Goal: Transaction & Acquisition: Book appointment/travel/reservation

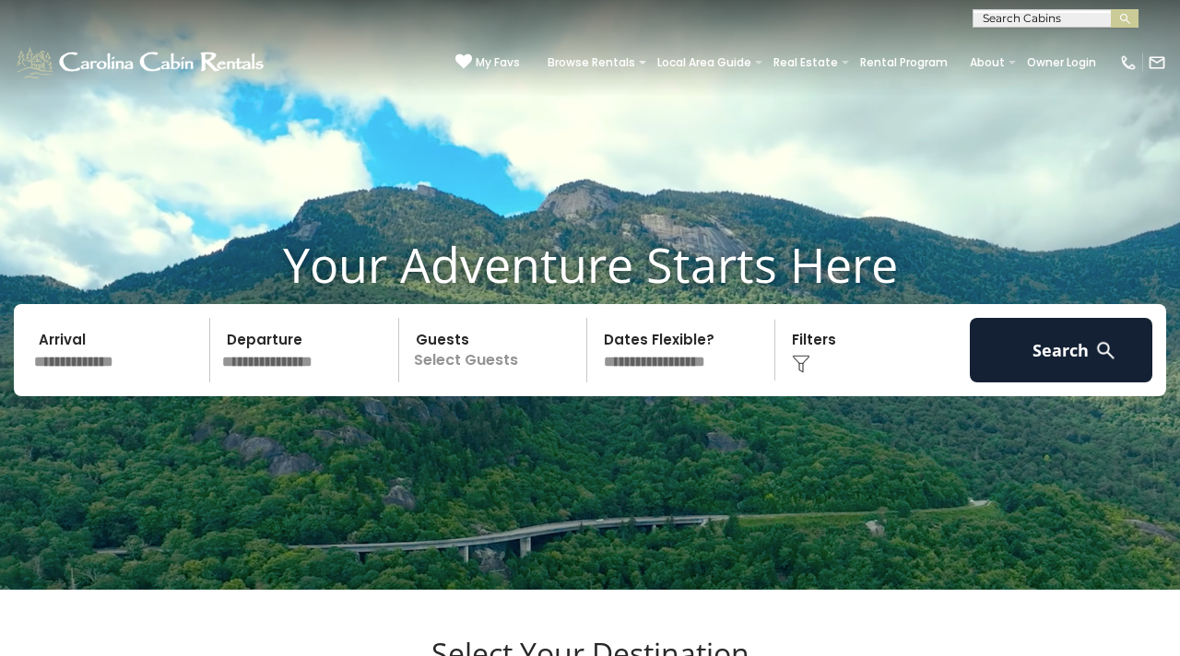
click at [99, 383] on input "text" at bounding box center [119, 350] width 183 height 65
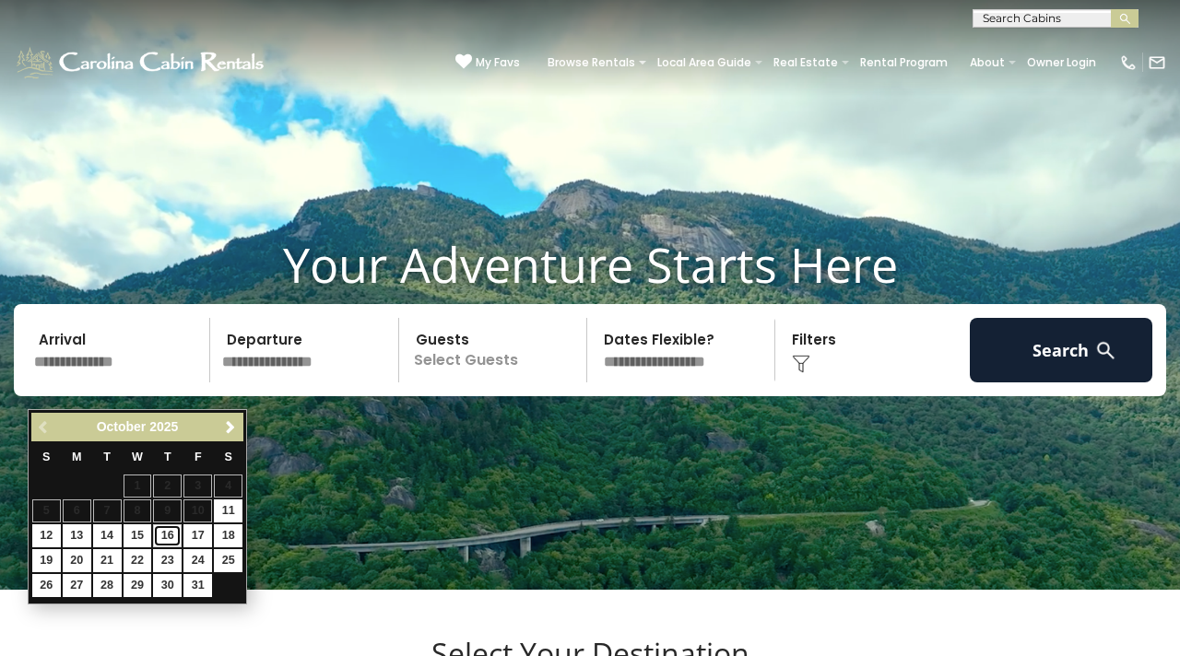
click at [173, 536] on link "16" at bounding box center [167, 536] width 29 height 23
type input "********"
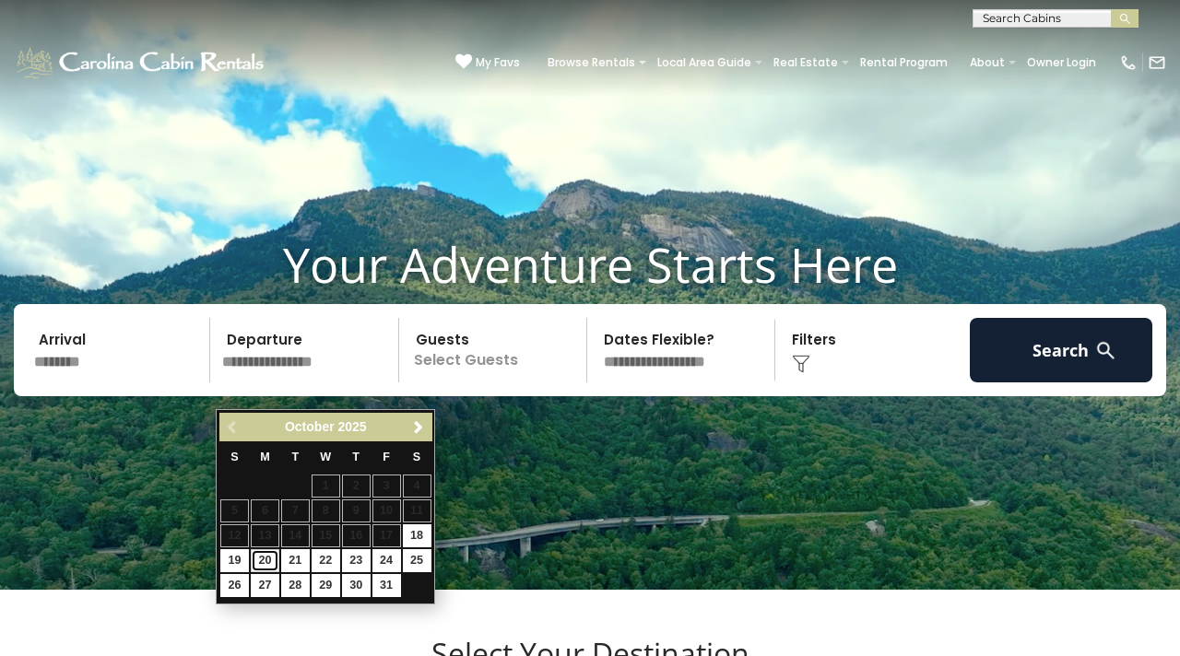
click at [264, 556] on link "20" at bounding box center [265, 561] width 29 height 23
type input "********"
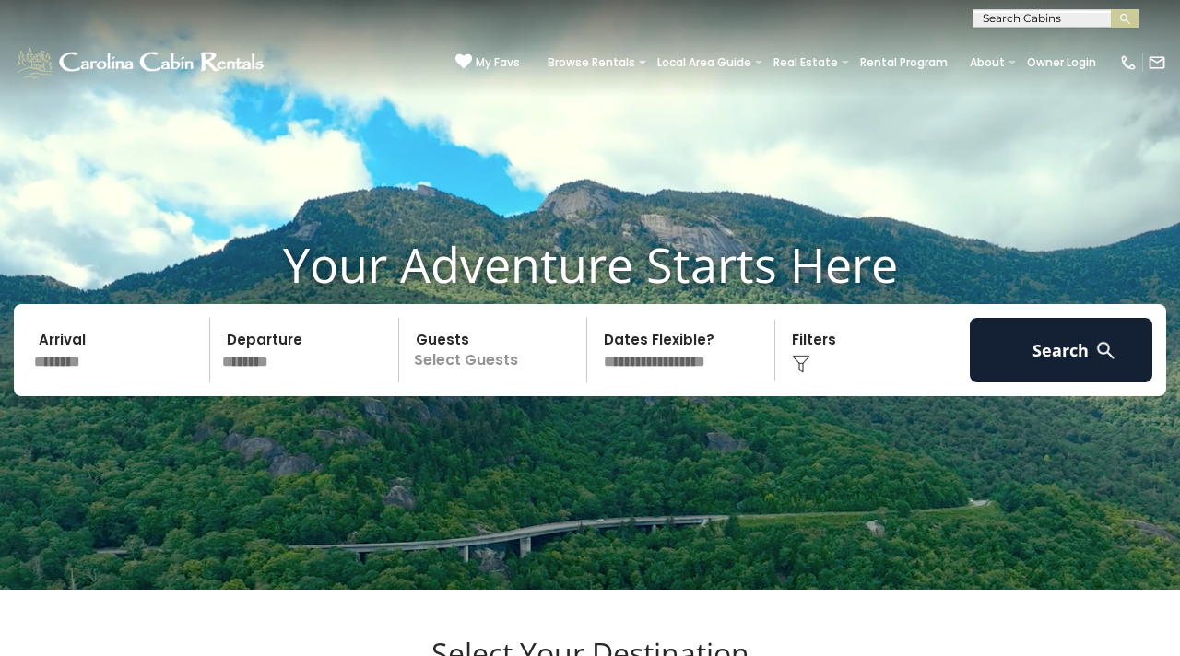
click at [486, 383] on p "Select Guests" at bounding box center [496, 350] width 182 height 65
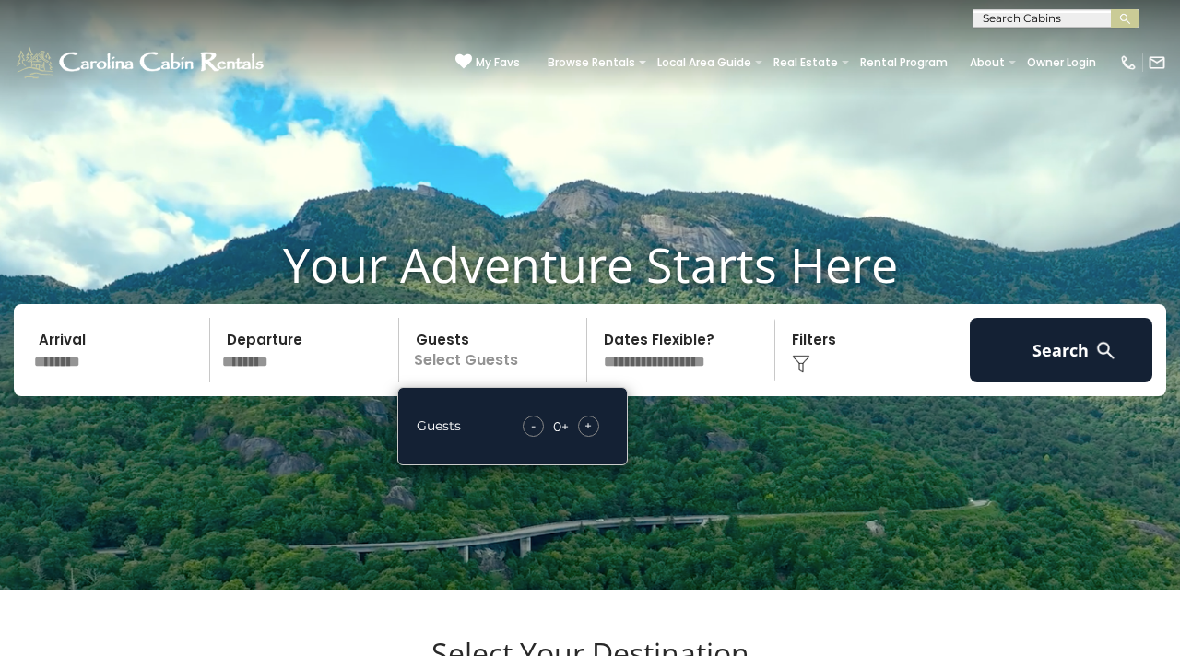
click at [588, 435] on span "+" at bounding box center [588, 426] width 7 height 18
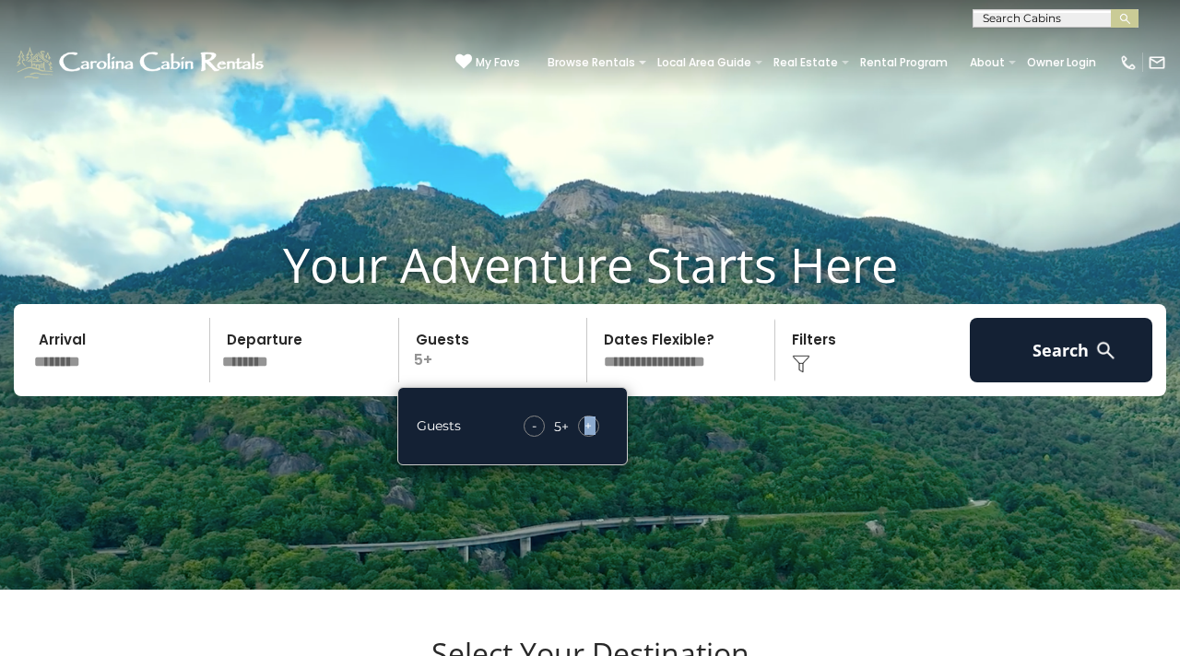
click at [588, 435] on span "+" at bounding box center [588, 426] width 7 height 18
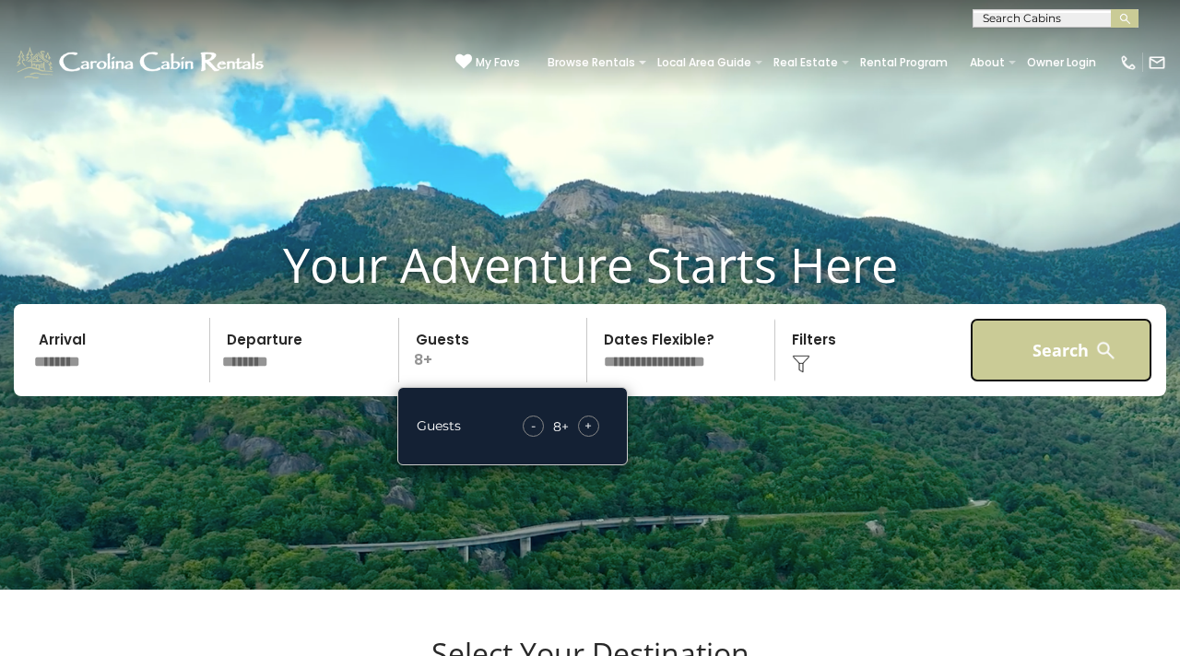
click at [1056, 374] on button "Search" at bounding box center [1061, 350] width 183 height 65
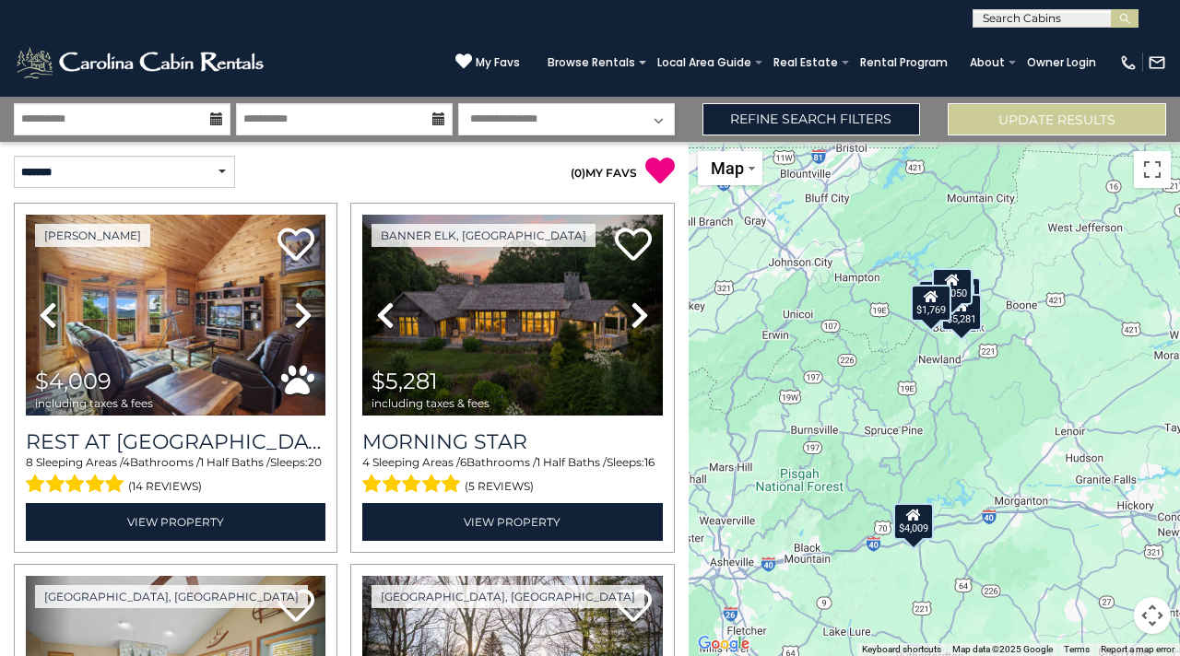
click at [432, 121] on icon at bounding box center [438, 118] width 13 height 13
click at [440, 117] on icon at bounding box center [438, 118] width 13 height 13
click at [440, 119] on icon at bounding box center [438, 118] width 13 height 13
click at [391, 113] on input "**********" at bounding box center [344, 119] width 217 height 32
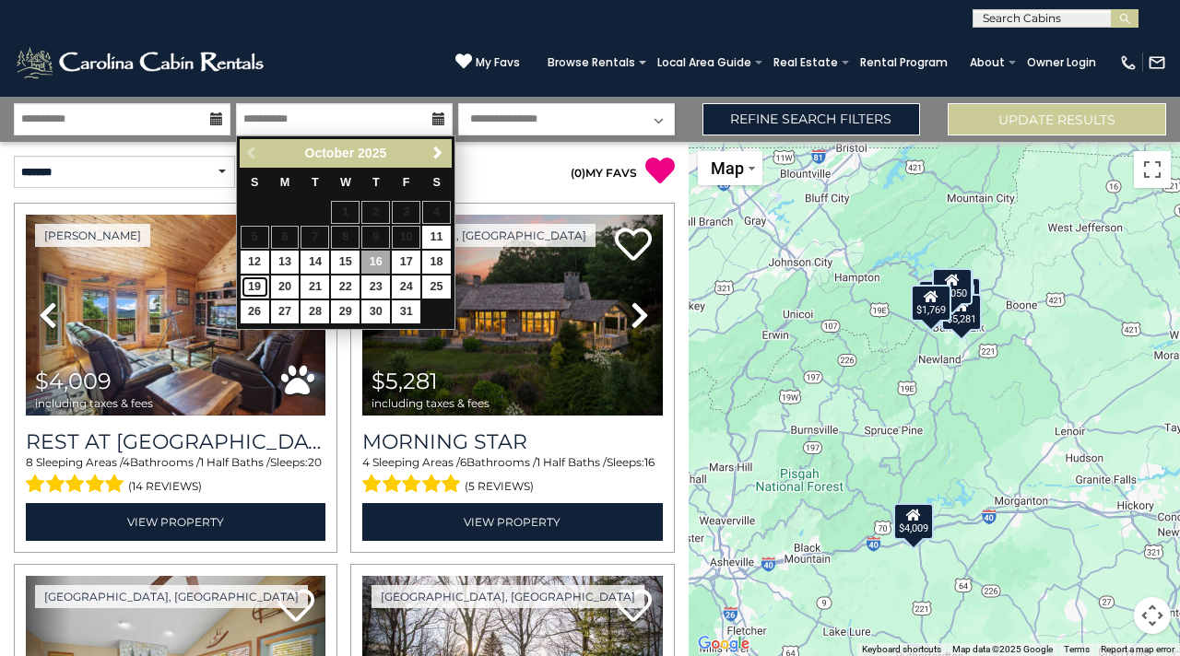
click at [251, 289] on link "19" at bounding box center [255, 287] width 29 height 23
type input "********"
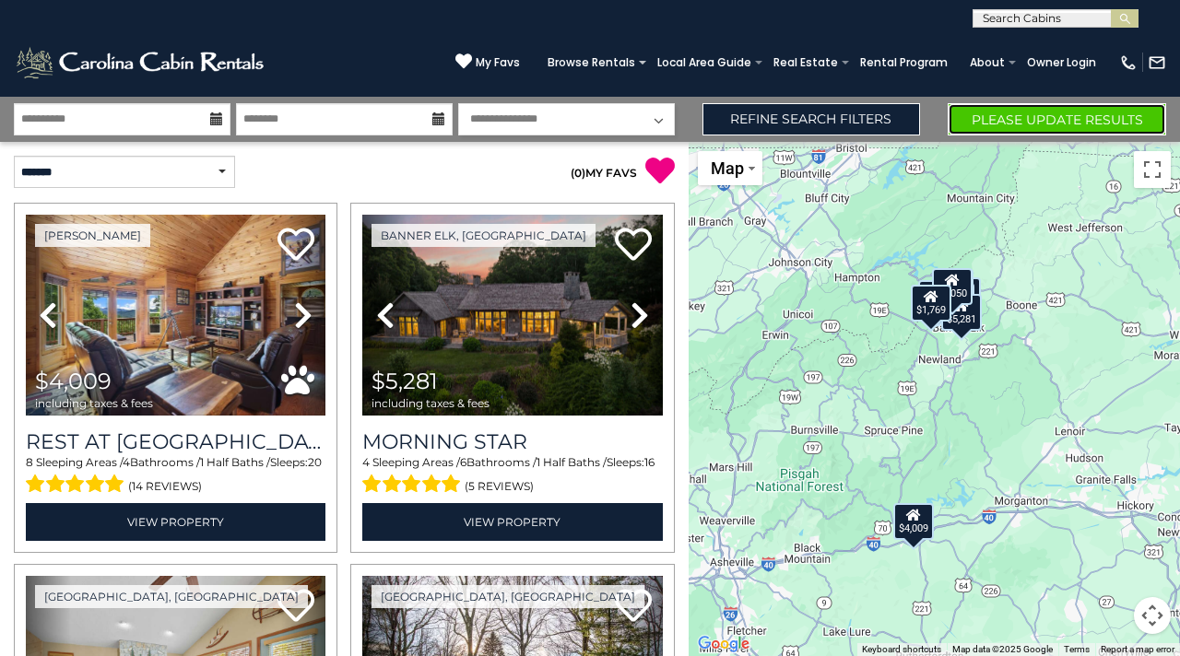
click at [1036, 114] on button "Please Update Results" at bounding box center [1057, 119] width 219 height 32
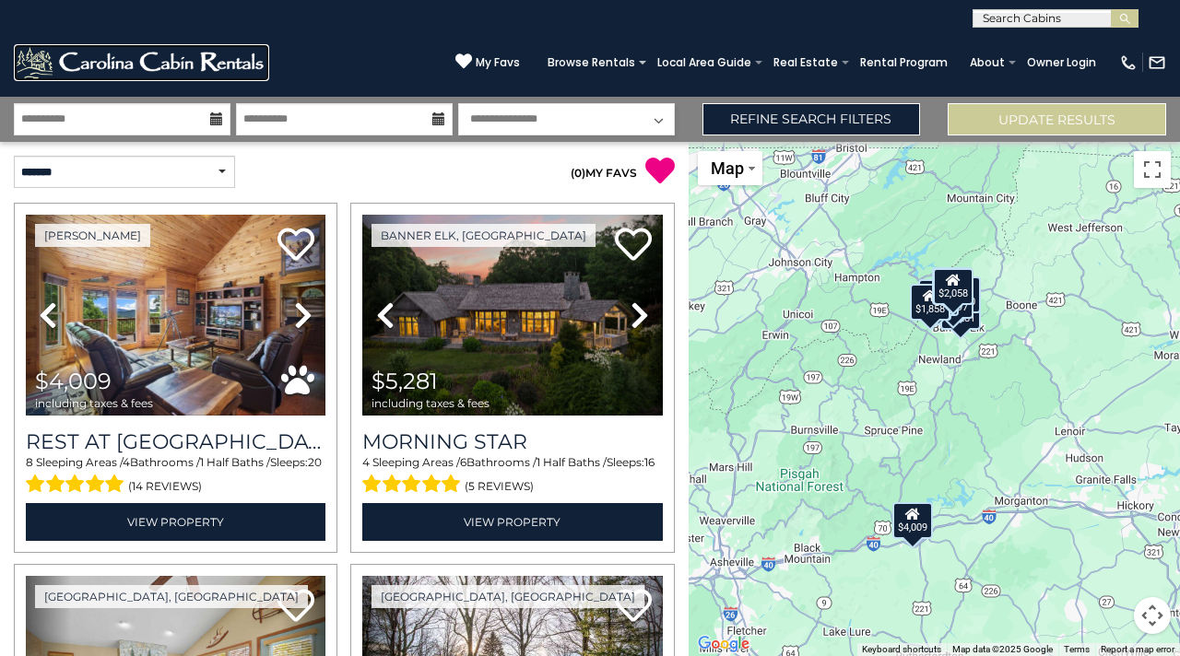
click at [191, 55] on img at bounding box center [141, 62] width 255 height 37
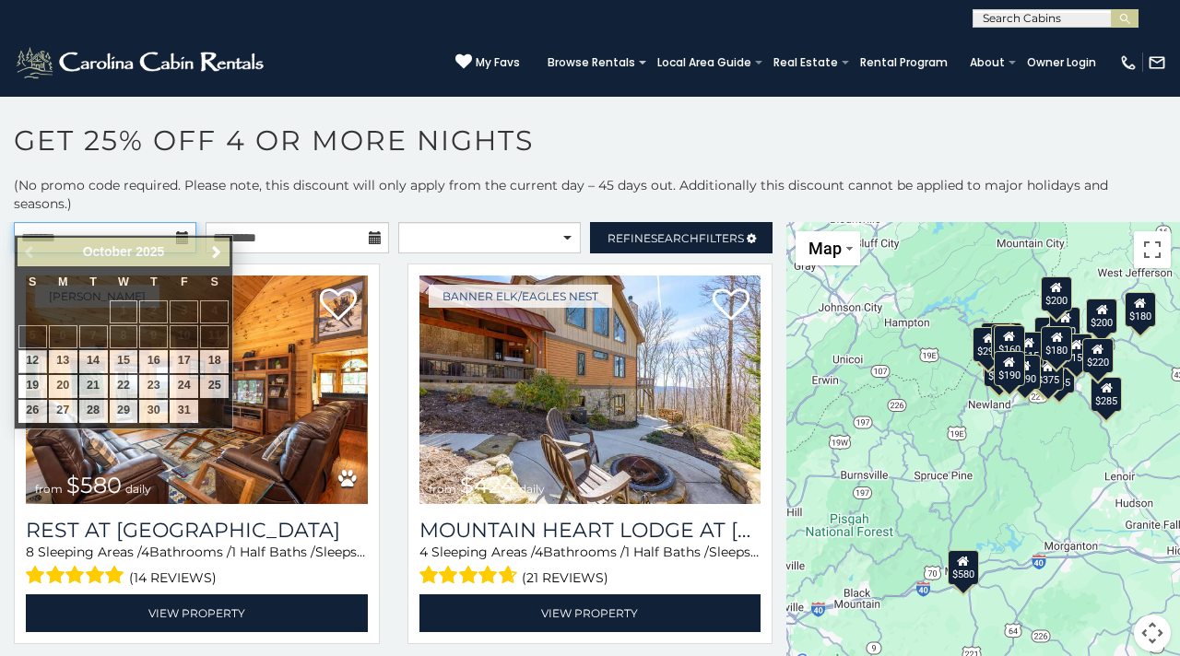
click at [125, 222] on input "text" at bounding box center [105, 237] width 183 height 31
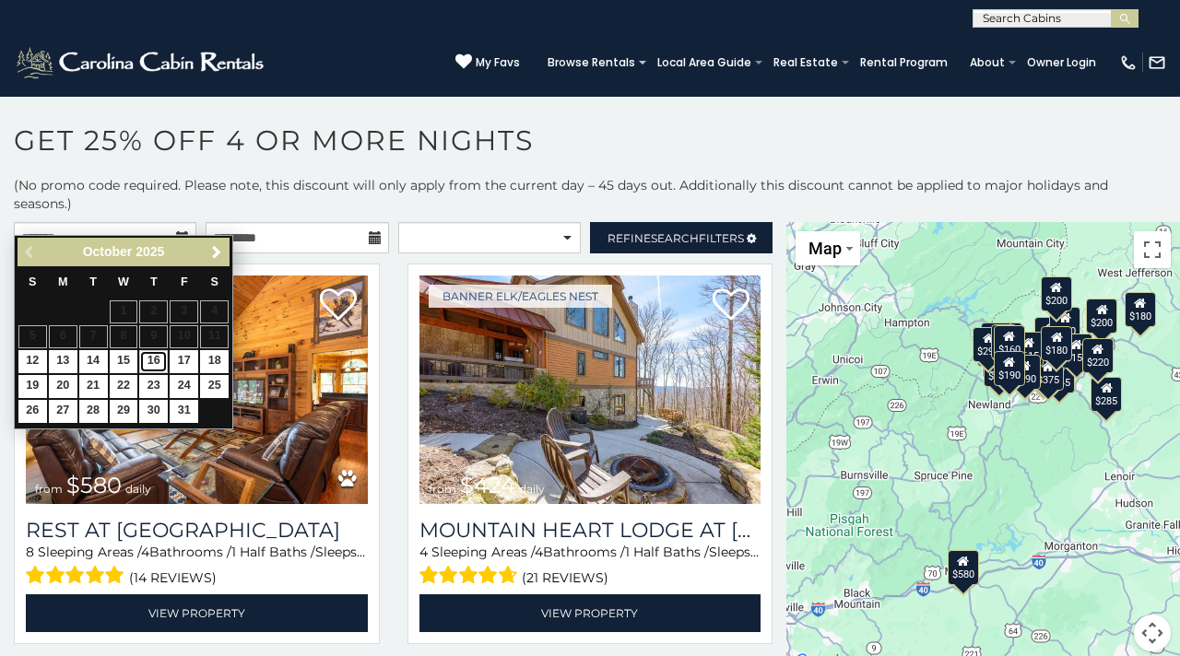
click at [155, 361] on link "16" at bounding box center [153, 361] width 29 height 23
type input "**********"
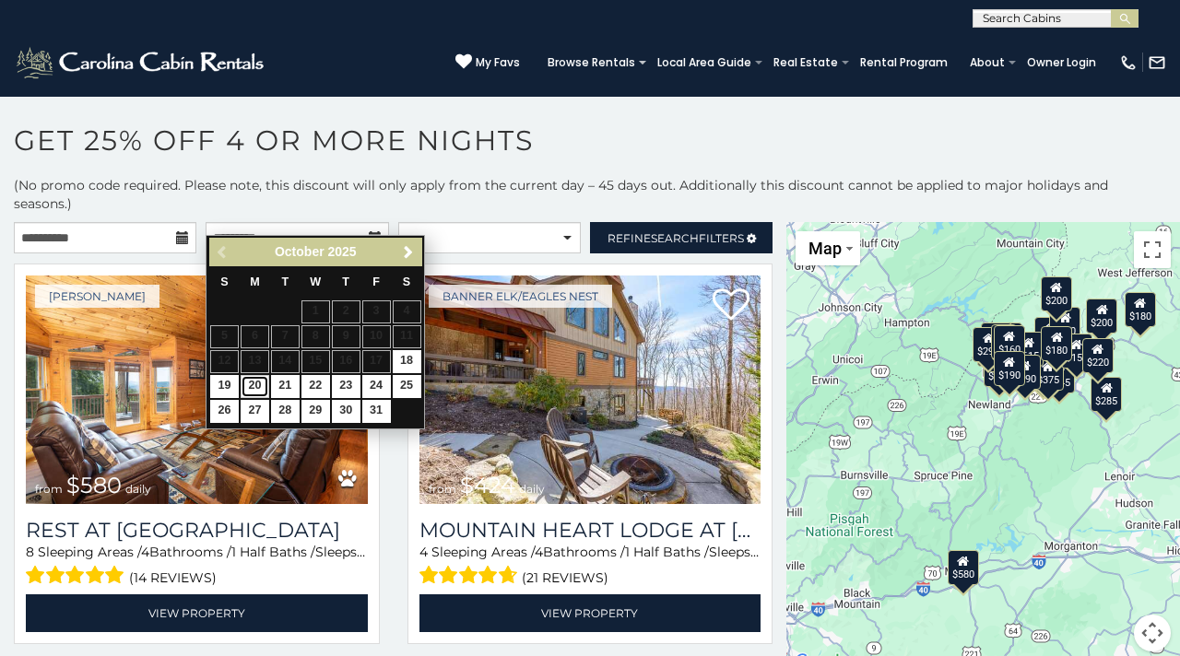
click at [254, 393] on link "20" at bounding box center [255, 386] width 29 height 23
type input "**********"
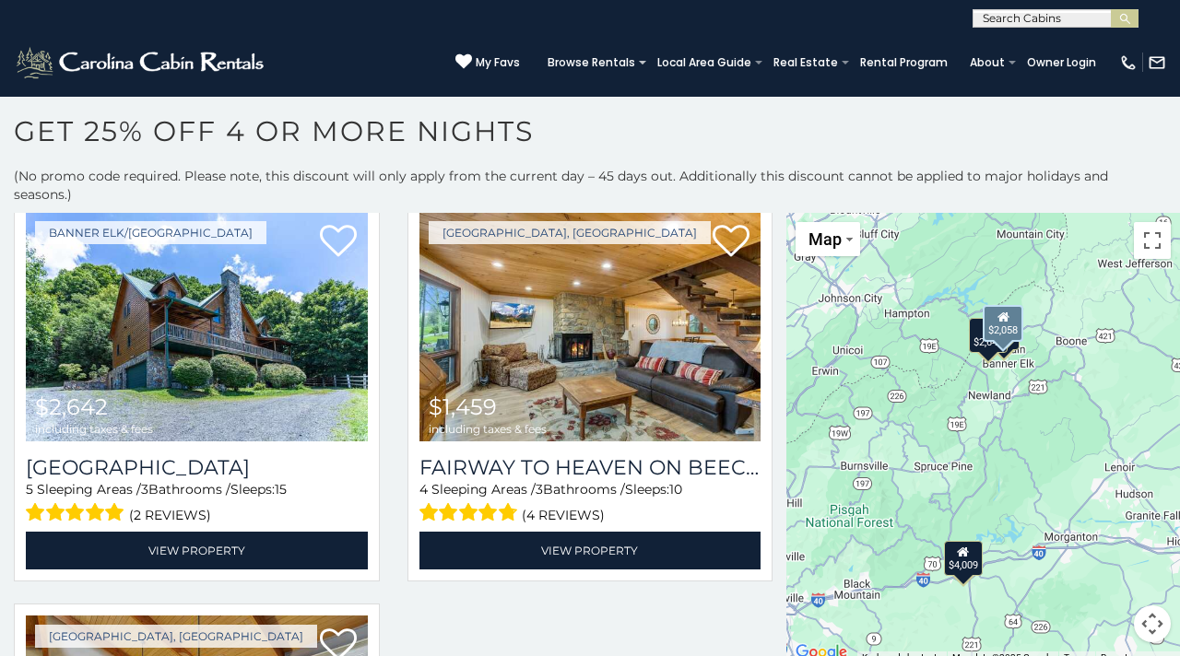
scroll to position [450, 0]
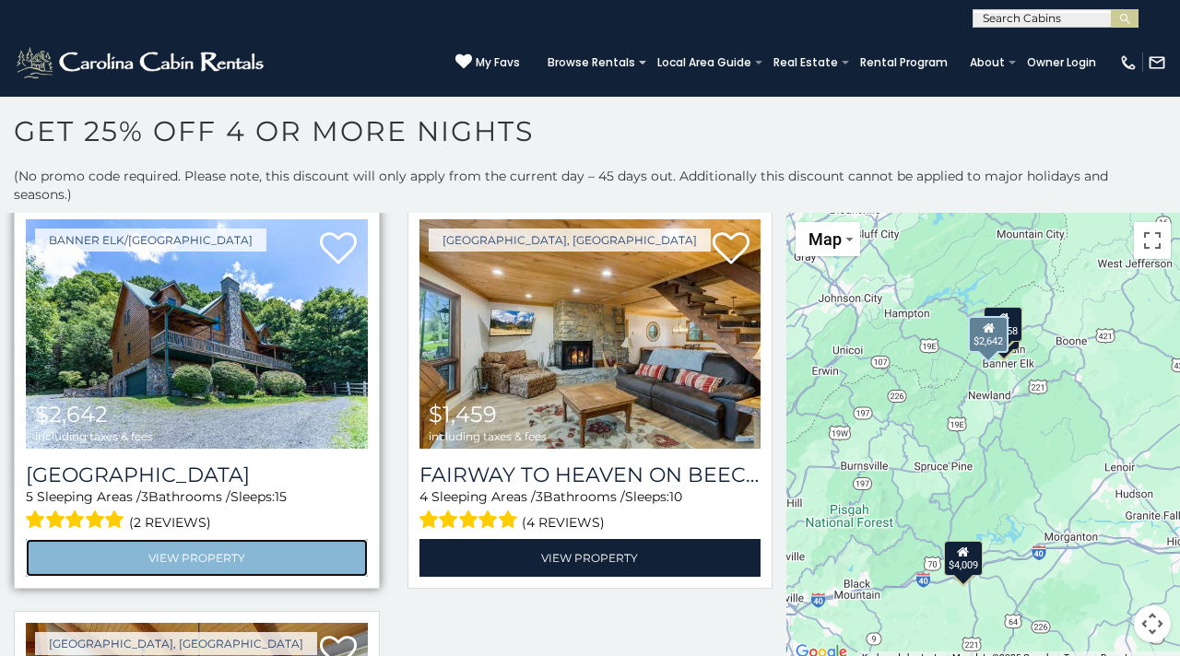
click at [214, 539] on link "View Property" at bounding box center [197, 558] width 342 height 38
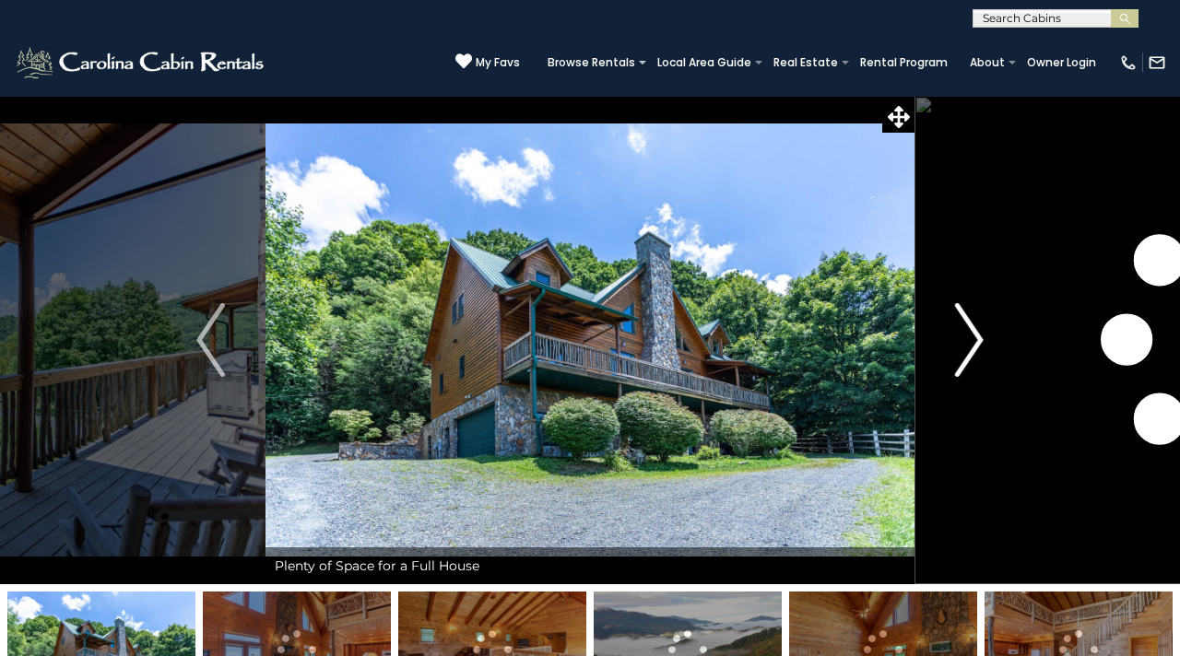
click at [977, 339] on img "Next" at bounding box center [969, 340] width 28 height 74
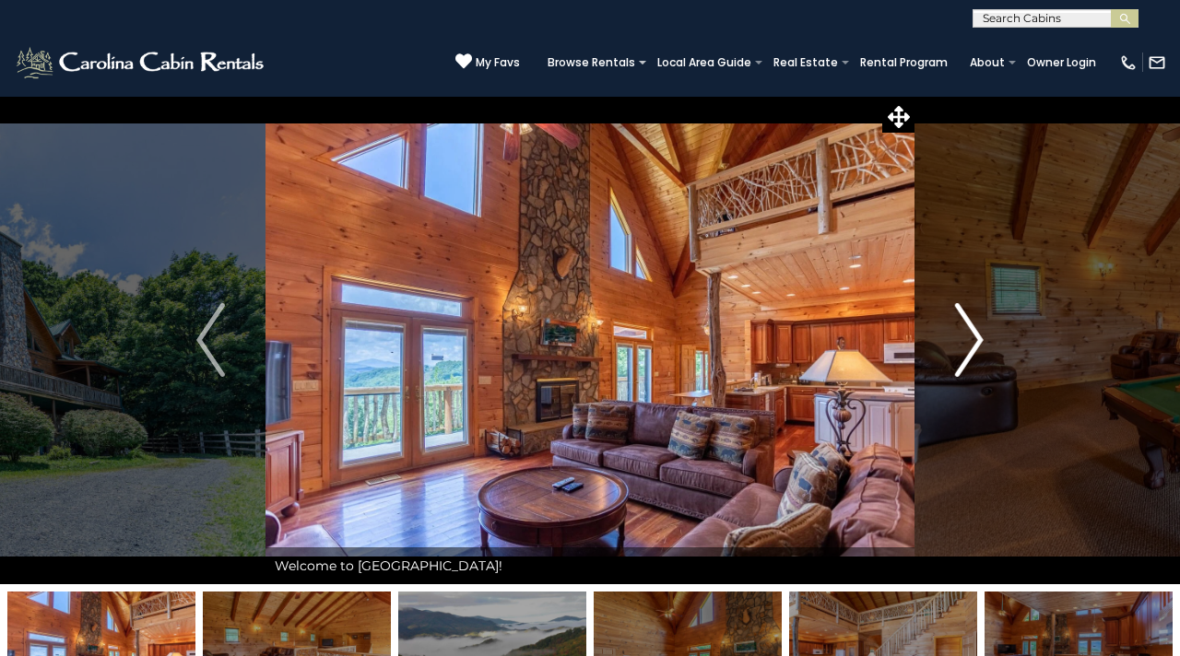
click at [977, 339] on img "Next" at bounding box center [969, 340] width 28 height 74
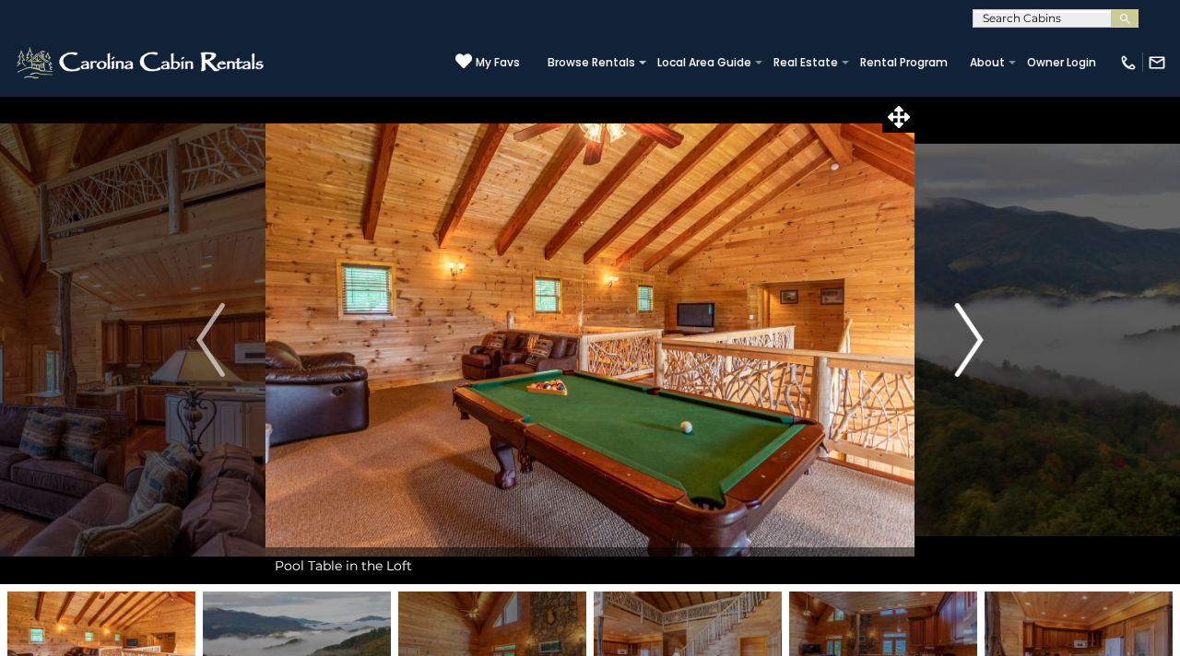
click at [977, 339] on img "Next" at bounding box center [969, 340] width 28 height 74
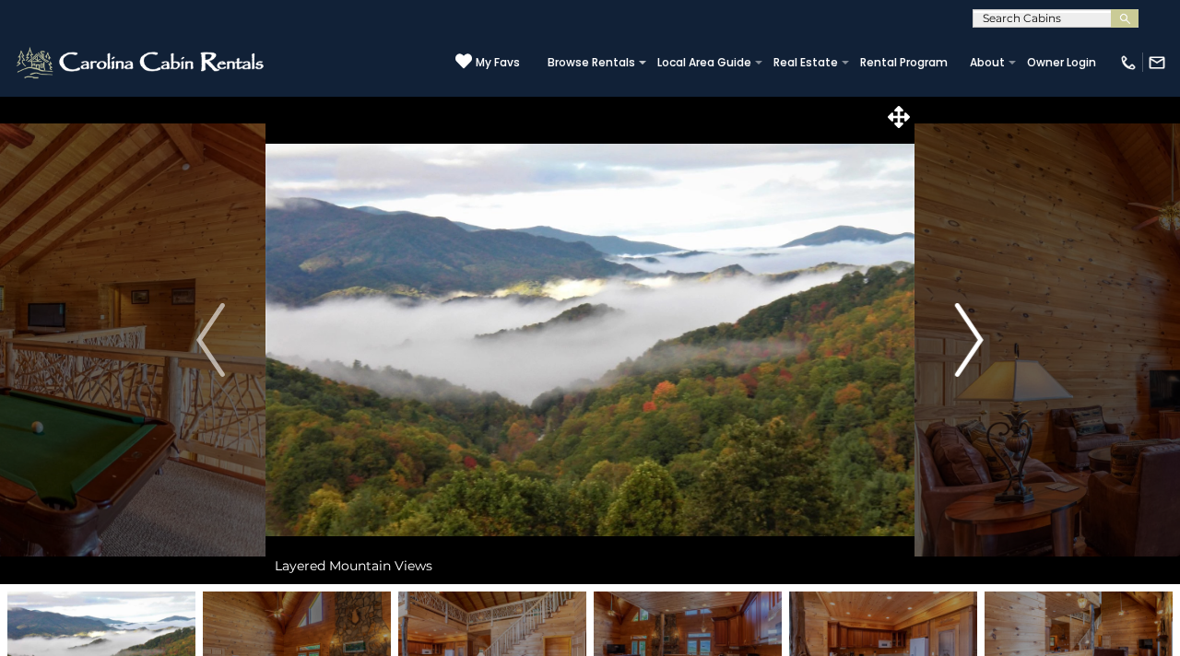
click at [977, 340] on img "Next" at bounding box center [969, 340] width 28 height 74
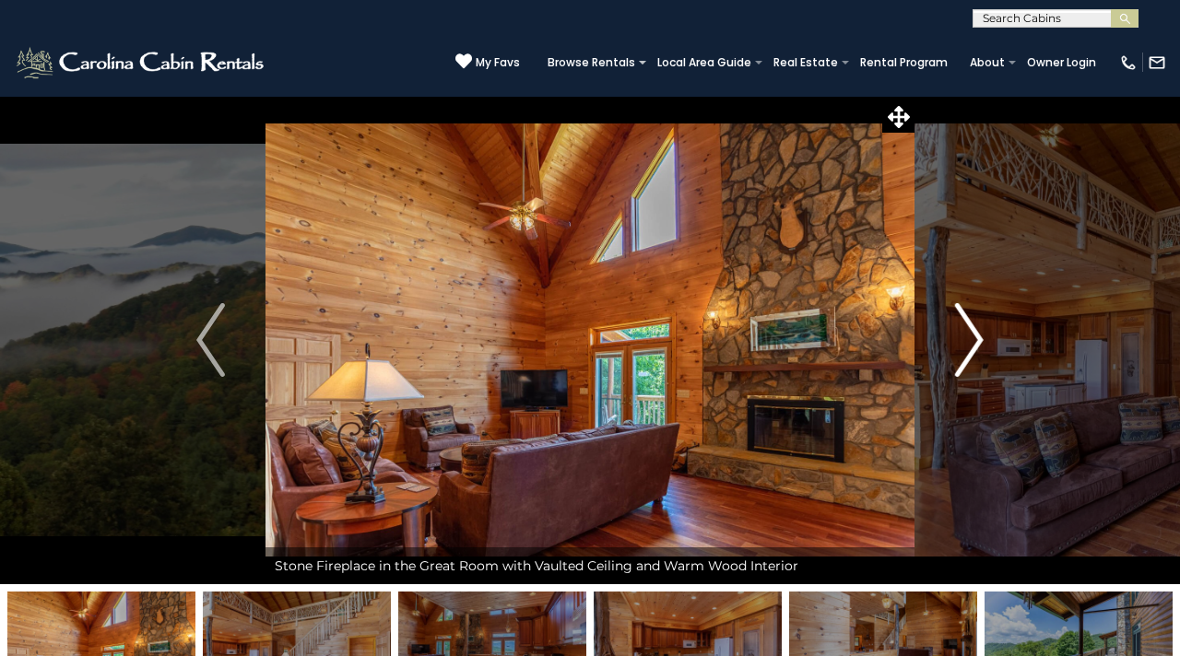
click at [977, 340] on img "Next" at bounding box center [969, 340] width 28 height 74
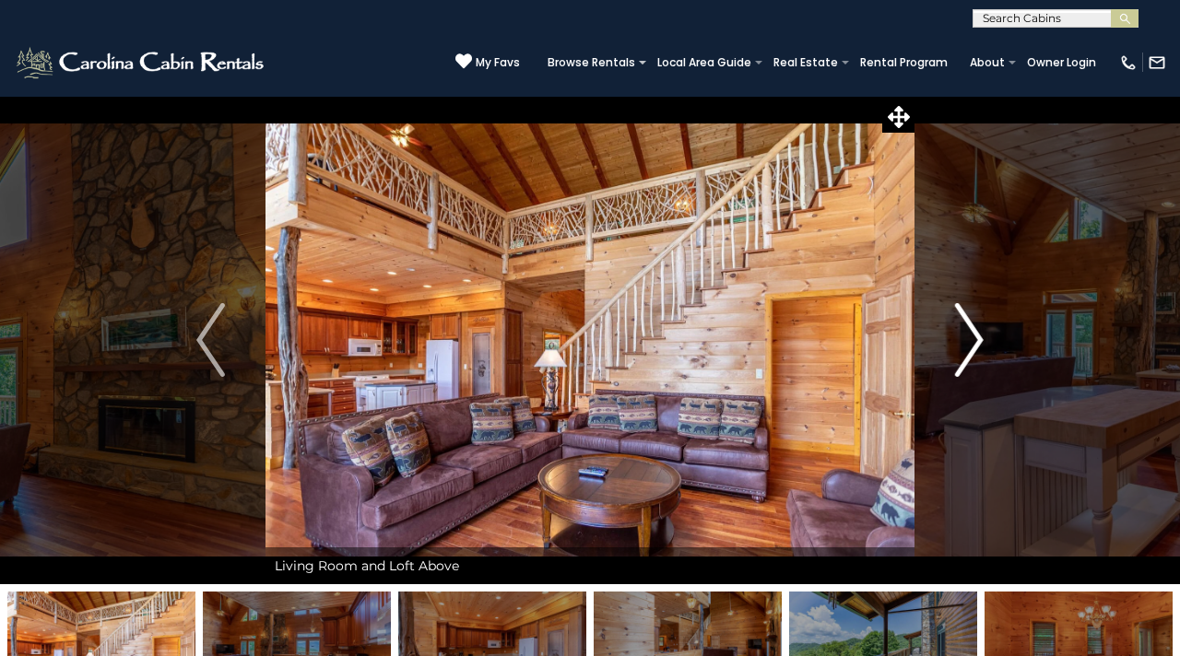
click at [977, 341] on img "Next" at bounding box center [969, 340] width 28 height 74
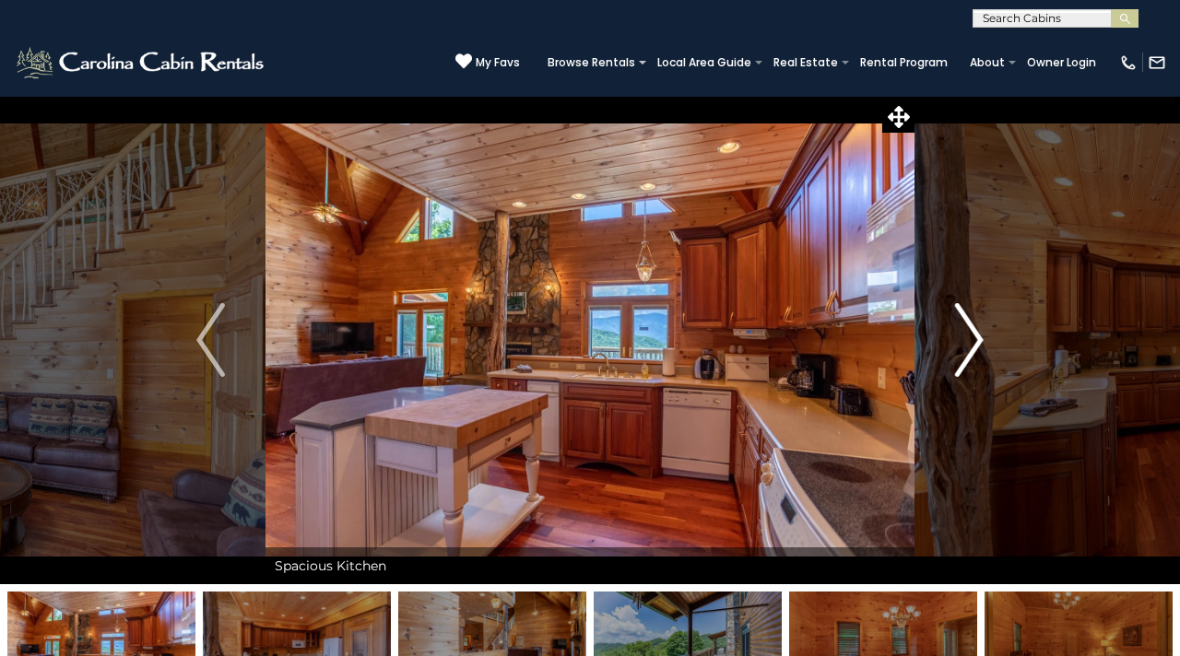
click at [977, 341] on img "Next" at bounding box center [969, 340] width 28 height 74
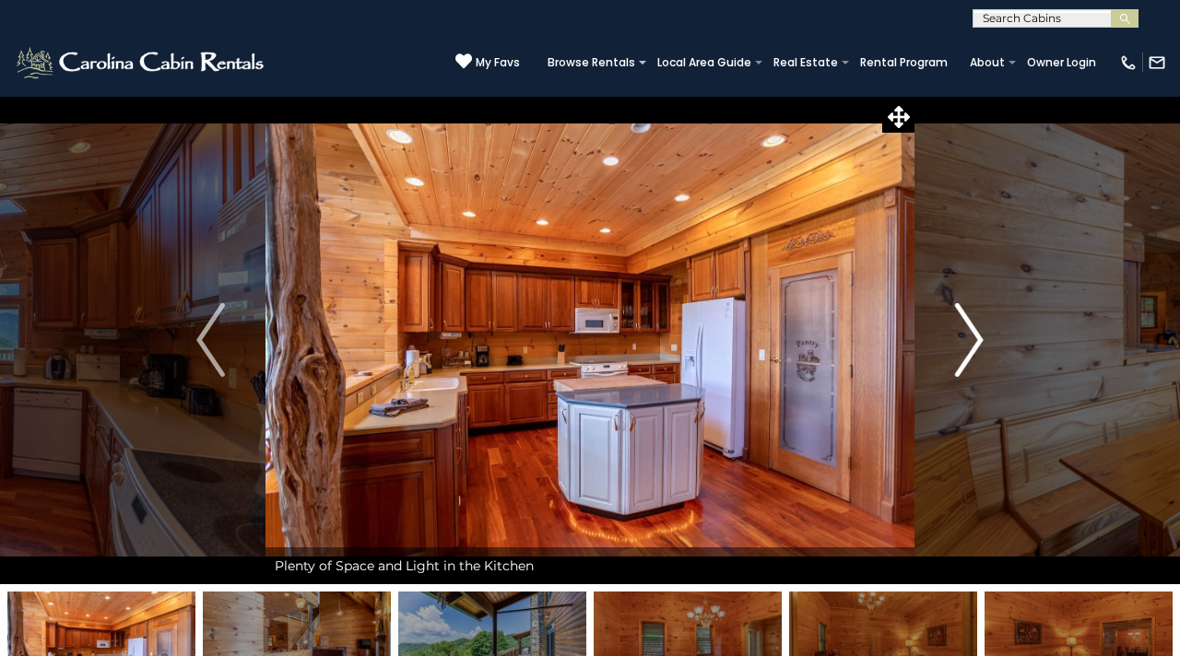
click at [977, 341] on img "Next" at bounding box center [969, 340] width 28 height 74
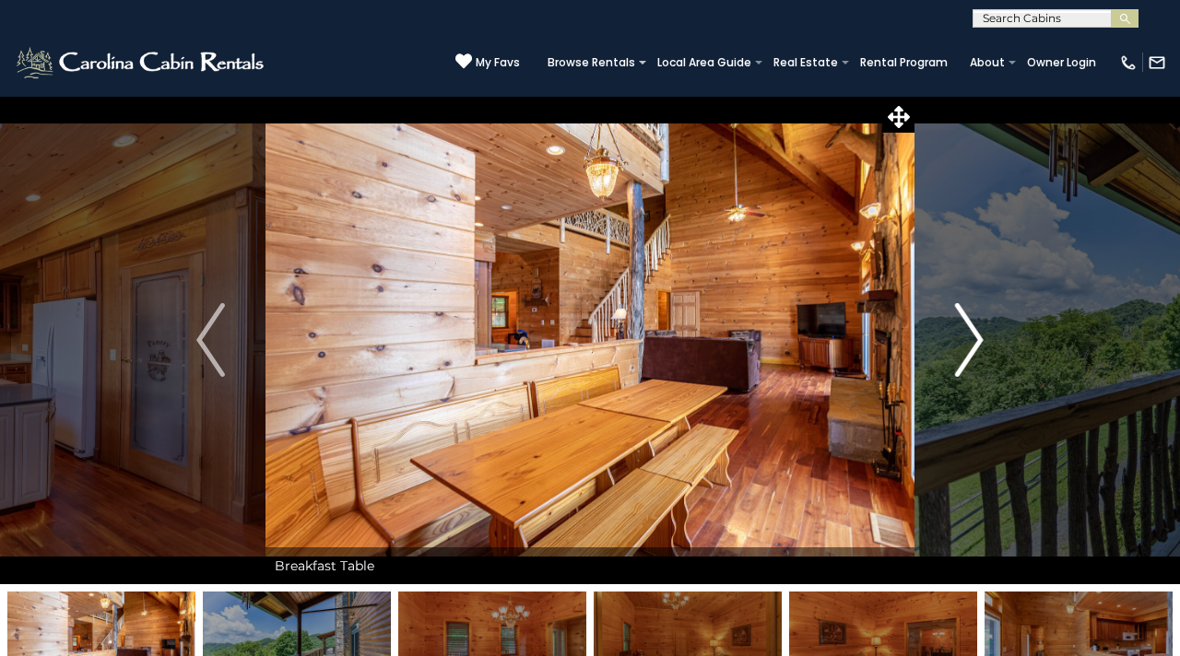
click at [977, 342] on img "Next" at bounding box center [969, 340] width 28 height 74
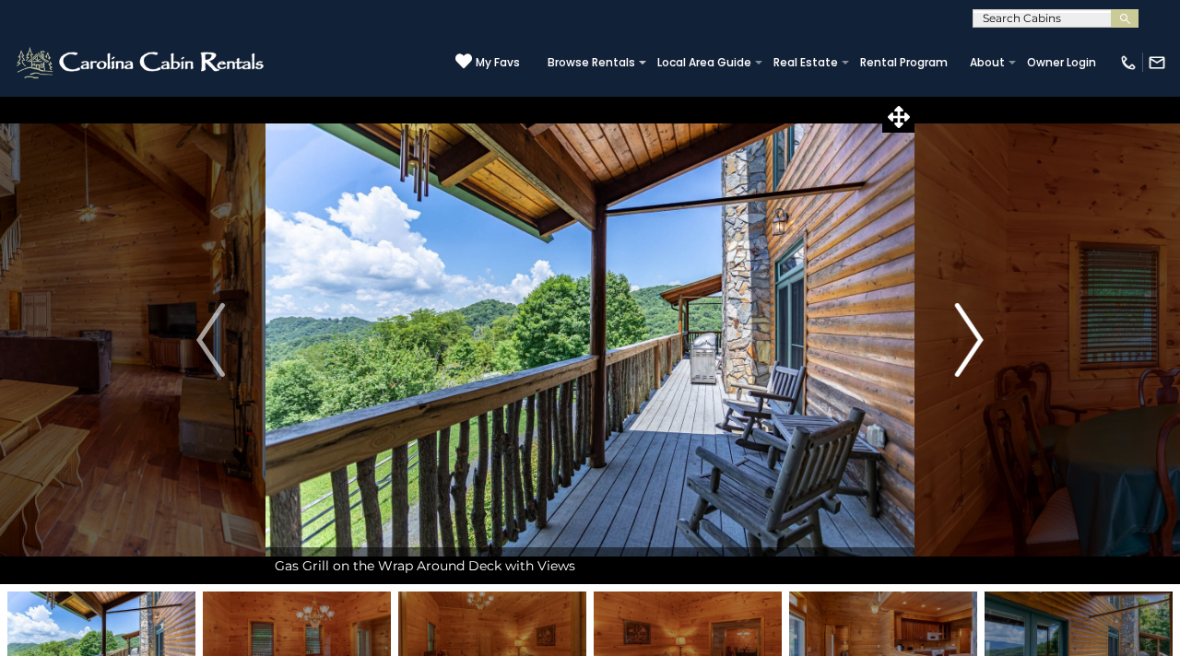
click at [977, 342] on img "Next" at bounding box center [969, 340] width 28 height 74
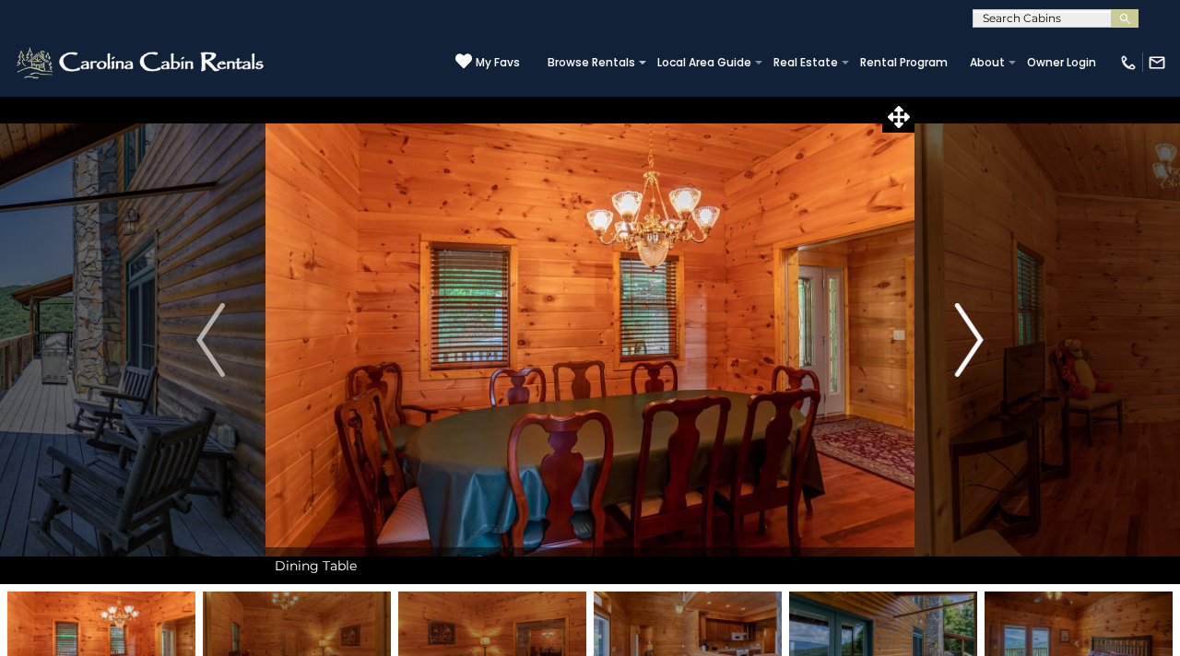
click at [977, 343] on img "Next" at bounding box center [969, 340] width 28 height 74
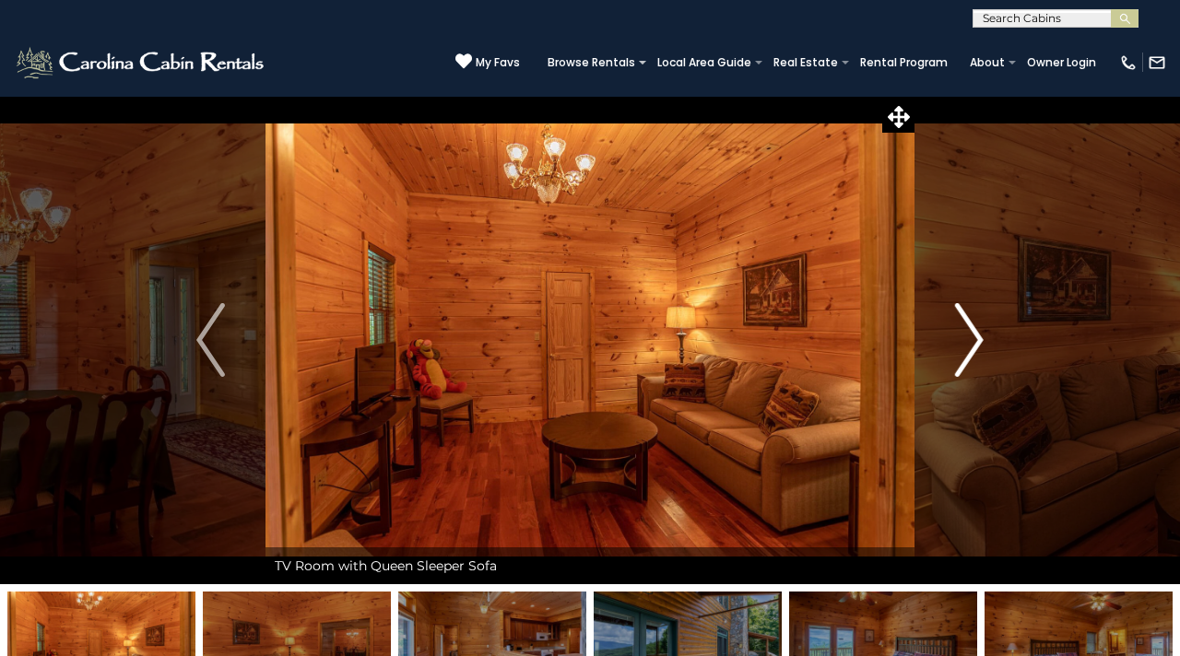
click at [977, 343] on img "Next" at bounding box center [969, 340] width 28 height 74
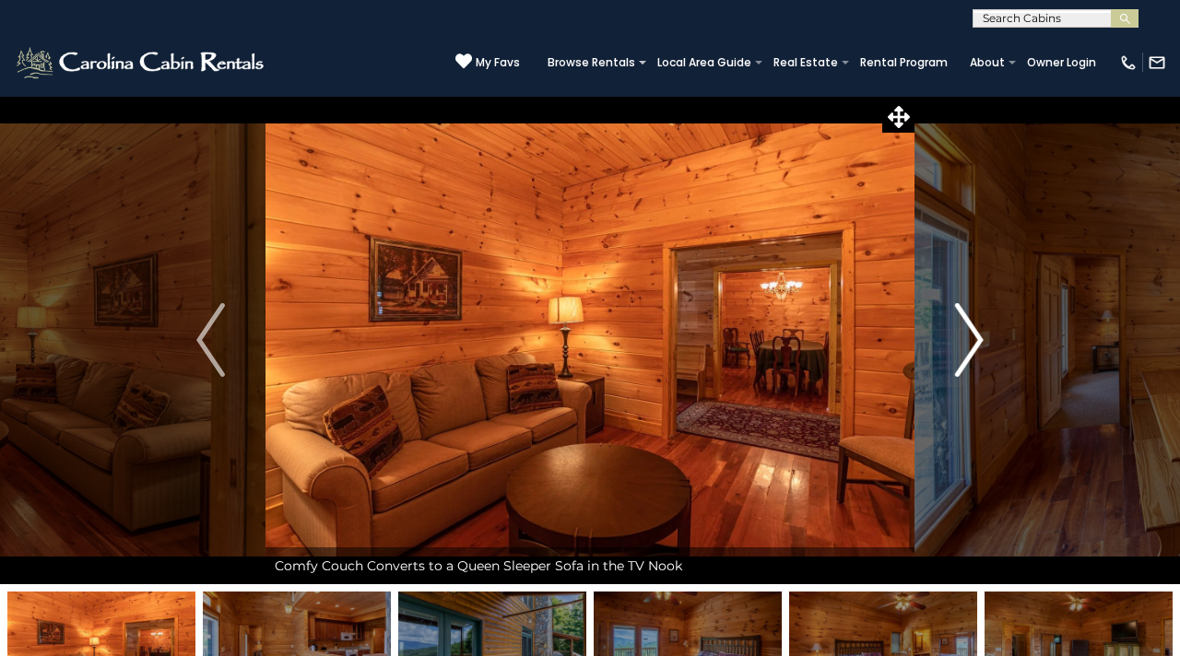
click at [977, 343] on img "Next" at bounding box center [969, 340] width 28 height 74
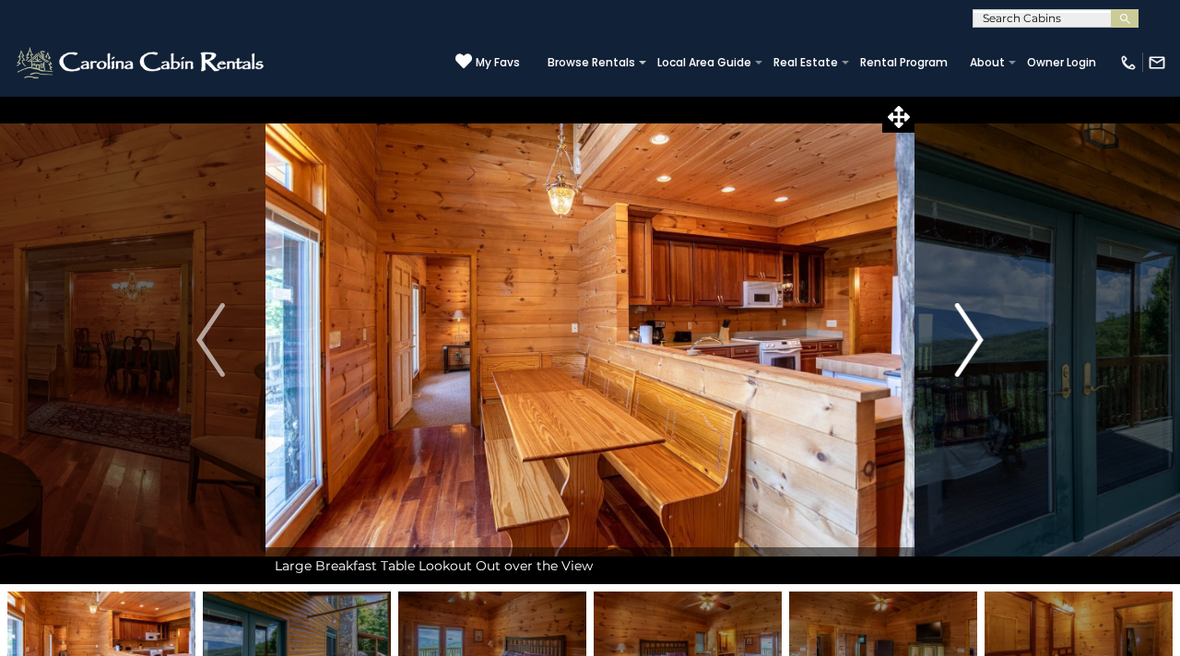
click at [977, 343] on img "Next" at bounding box center [969, 340] width 28 height 74
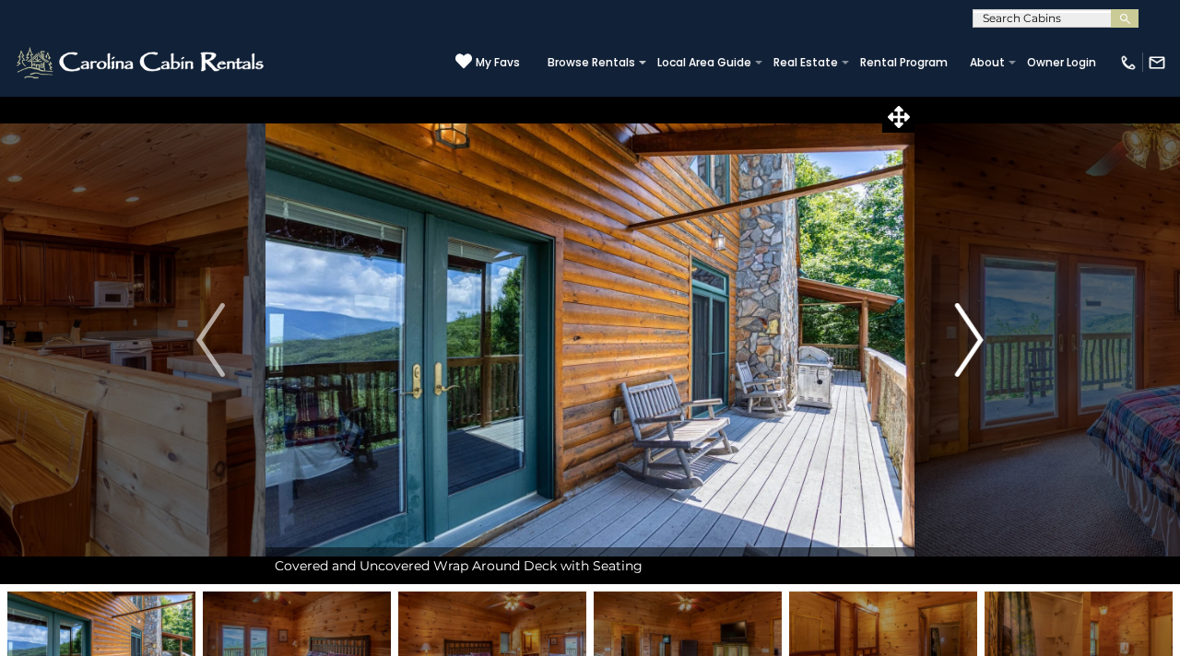
click at [977, 344] on img "Next" at bounding box center [969, 340] width 28 height 74
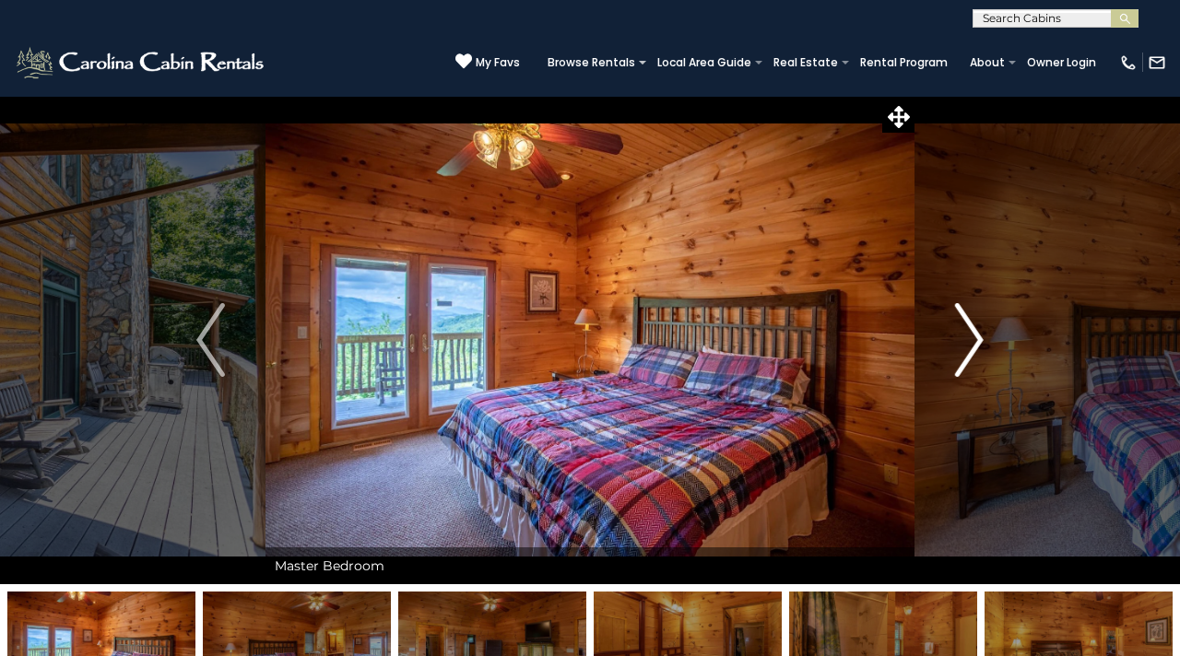
click at [977, 345] on img "Next" at bounding box center [969, 340] width 28 height 74
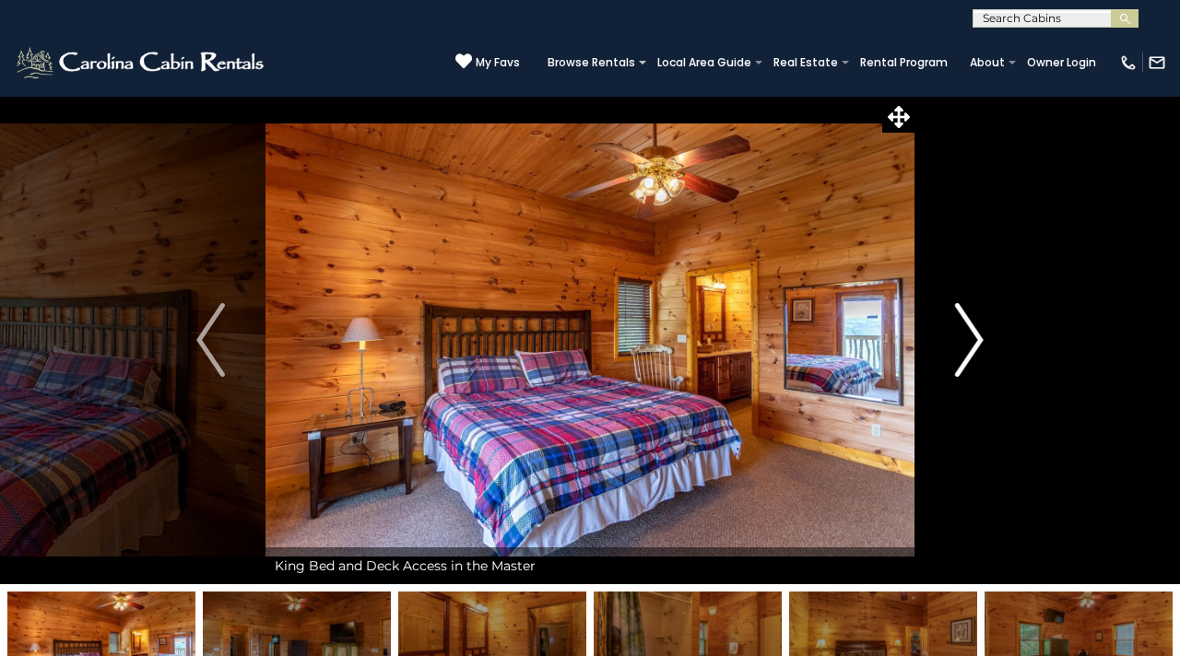
click at [978, 345] on img "Next" at bounding box center [969, 340] width 28 height 74
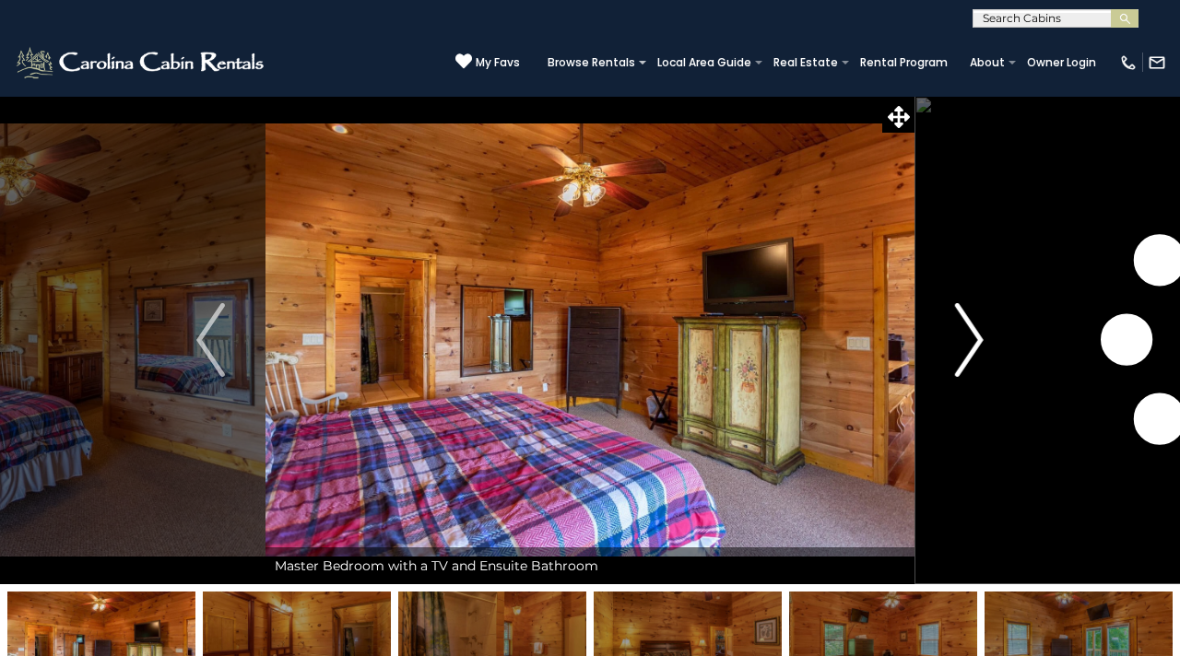
click at [978, 346] on img "Next" at bounding box center [969, 340] width 28 height 74
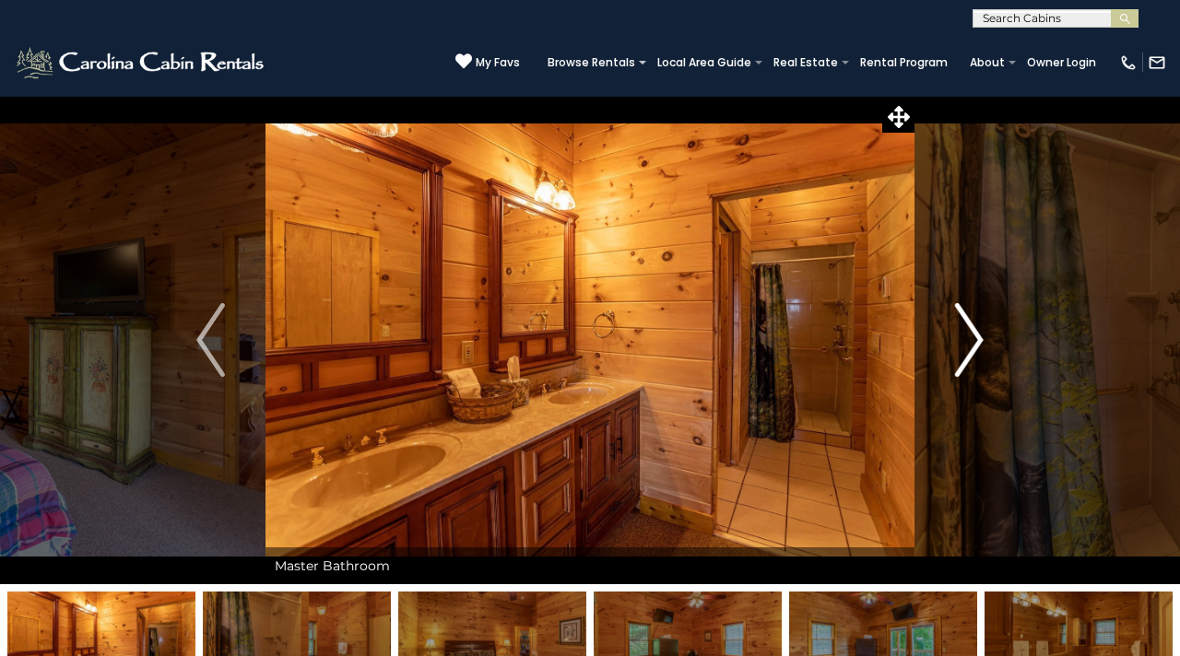
click at [978, 347] on img "Next" at bounding box center [969, 340] width 28 height 74
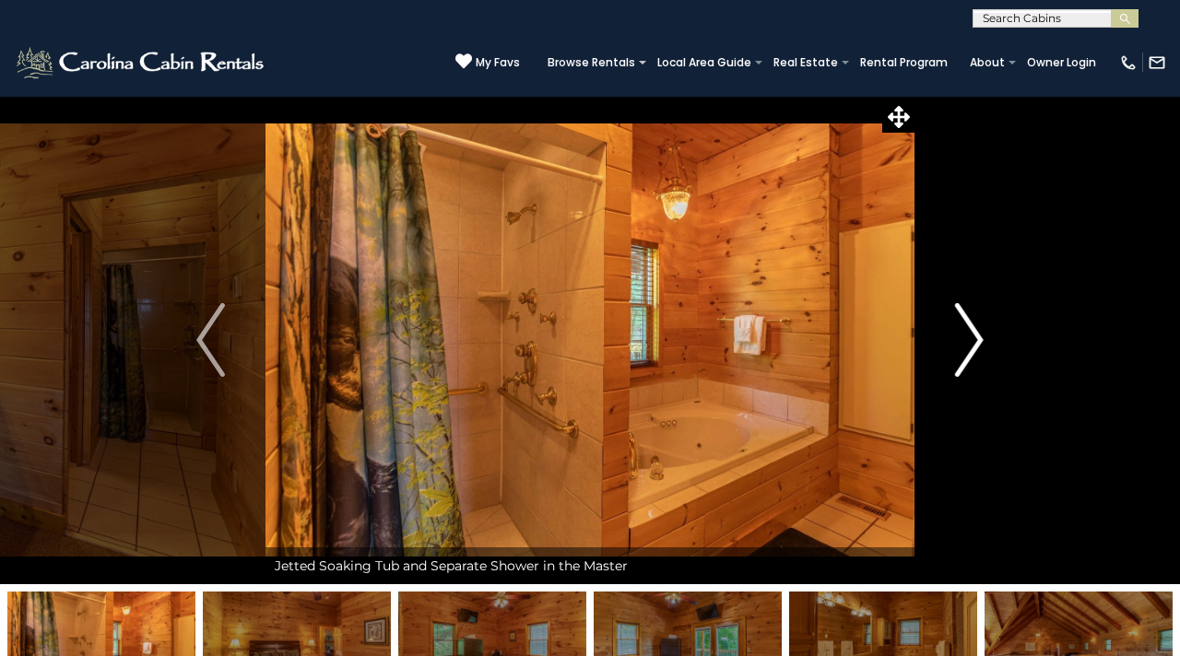
click at [978, 348] on img "Next" at bounding box center [969, 340] width 28 height 74
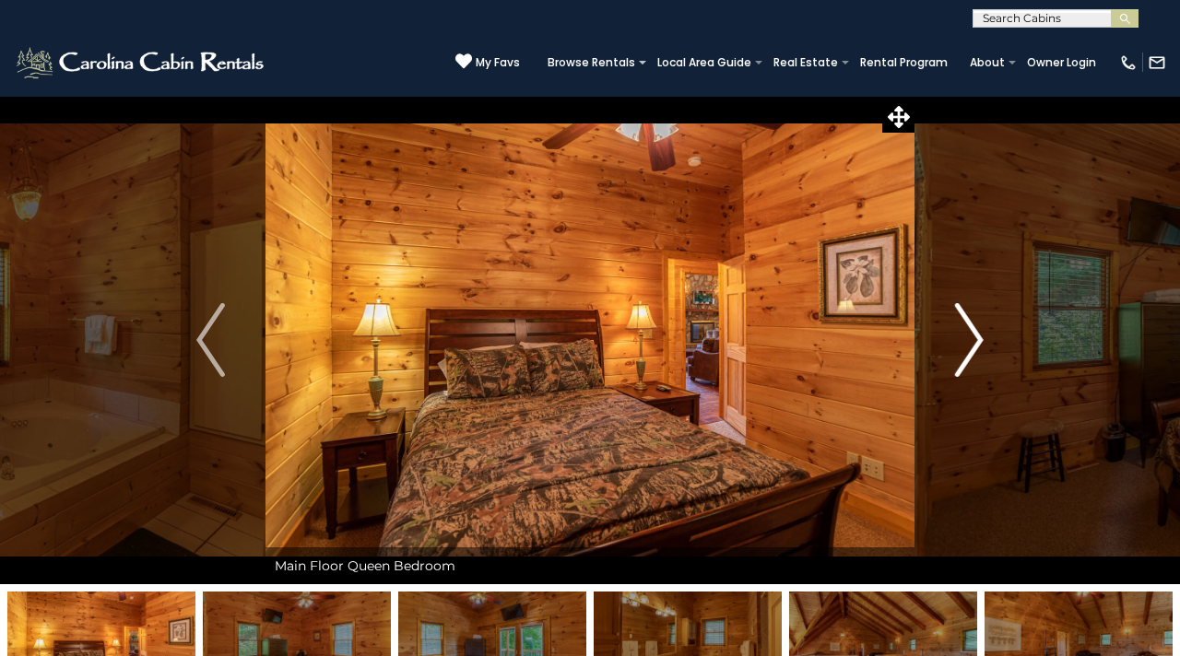
click at [978, 348] on img "Next" at bounding box center [969, 340] width 28 height 74
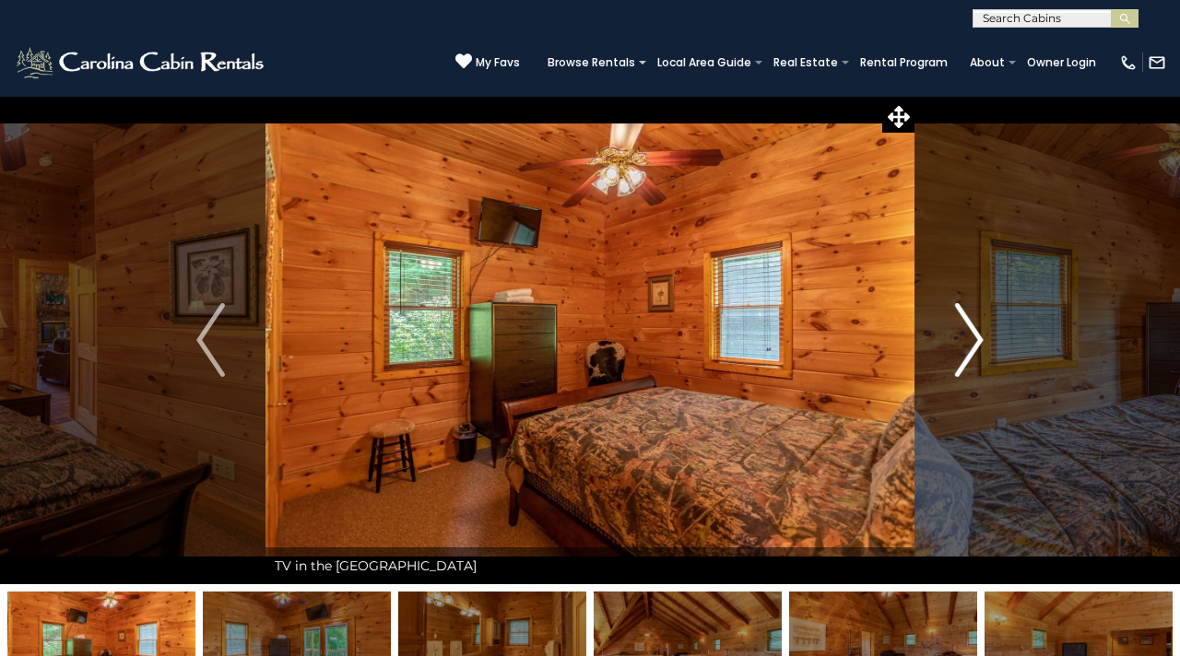
click at [978, 349] on img "Next" at bounding box center [969, 340] width 28 height 74
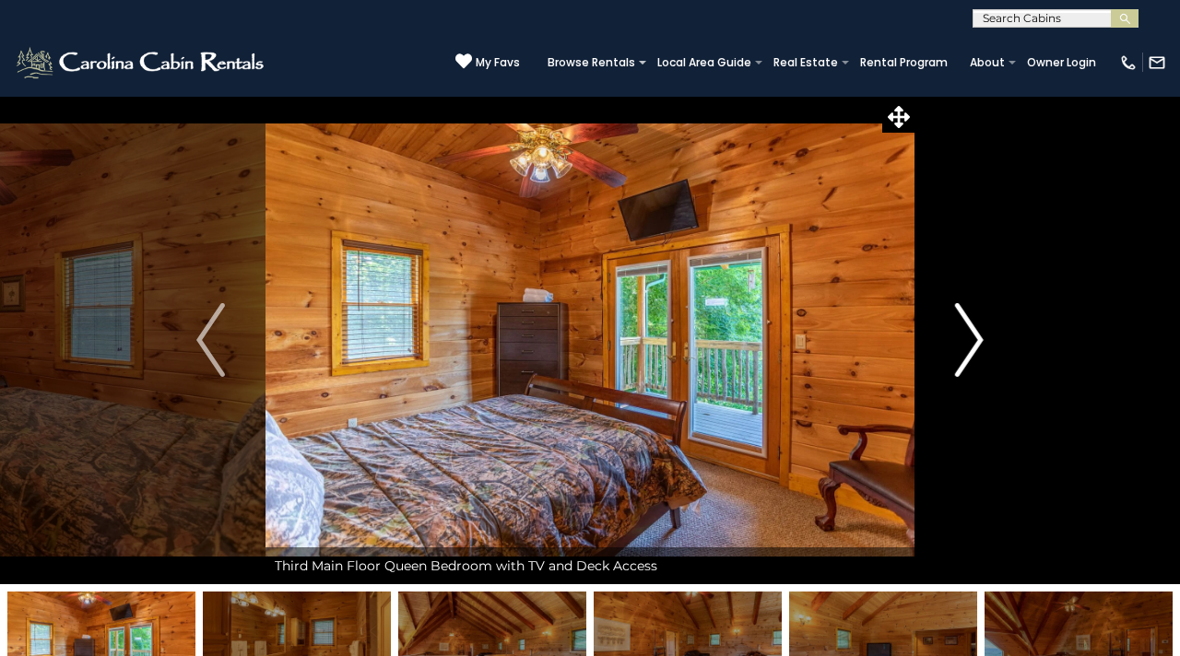
click at [978, 351] on img "Next" at bounding box center [969, 340] width 28 height 74
